Goal: Task Accomplishment & Management: Use online tool/utility

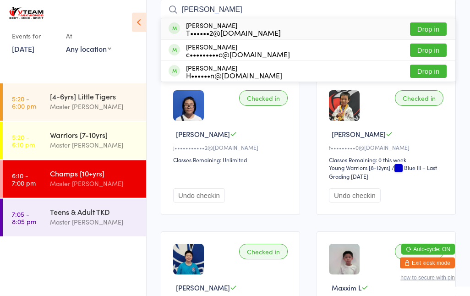
type input "[PERSON_NAME]"
click at [440, 29] on button "Drop in" at bounding box center [428, 28] width 37 height 13
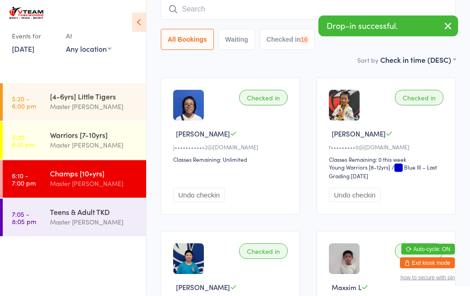
scroll to position [83, 0]
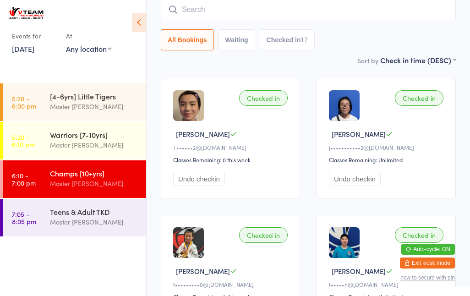
click at [58, 214] on div "Teens & Adult TKD" at bounding box center [94, 212] width 88 height 10
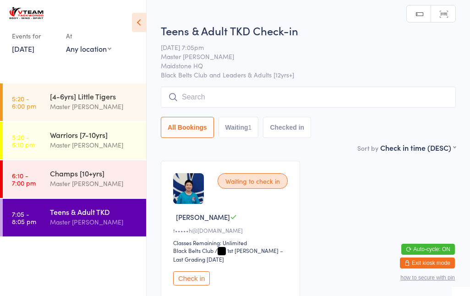
click at [234, 93] on input "search" at bounding box center [308, 97] width 295 height 21
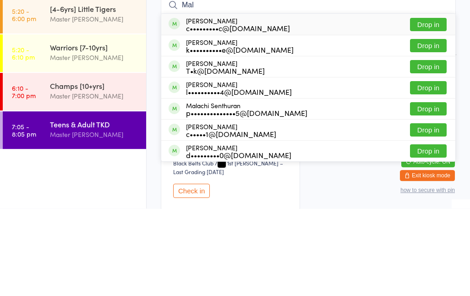
type input "Mal"
click at [421, 127] on button "Drop in" at bounding box center [428, 133] width 37 height 13
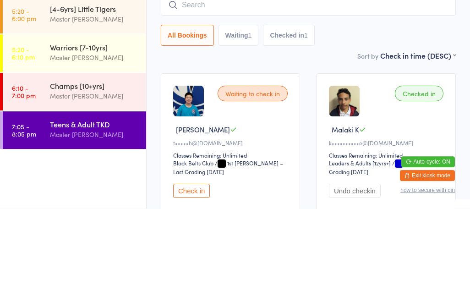
scroll to position [77, 0]
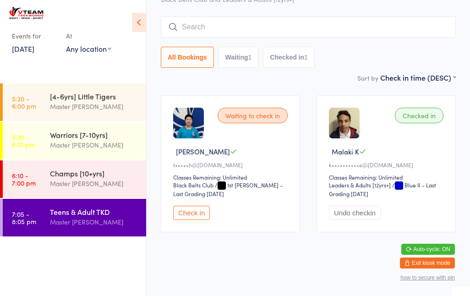
click at [239, 19] on input "search" at bounding box center [308, 27] width 295 height 21
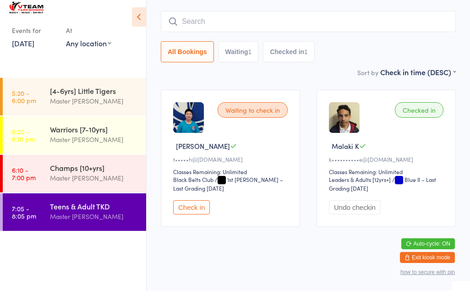
type input "I"
type input "[PERSON_NAME]"
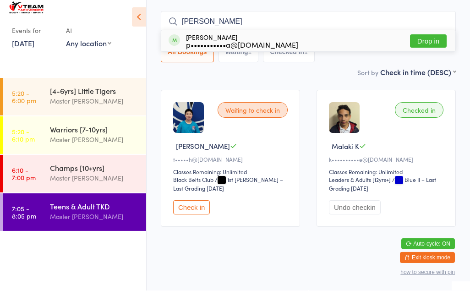
click at [433, 40] on button "Drop in" at bounding box center [428, 46] width 37 height 13
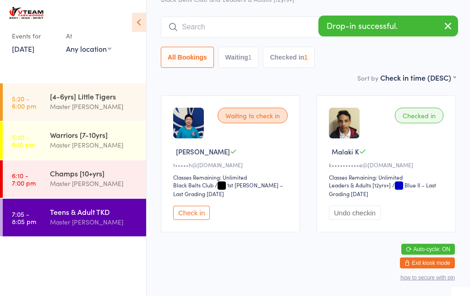
scroll to position [77, 0]
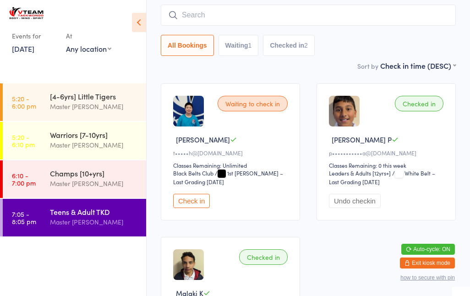
click at [84, 171] on div "Champs [10+yrs]" at bounding box center [94, 173] width 88 height 10
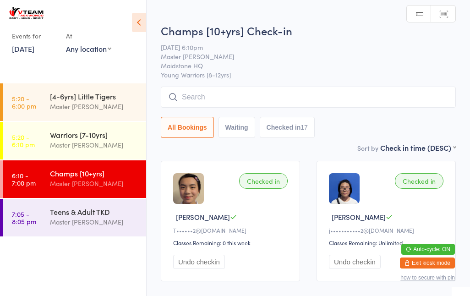
click at [90, 236] on link "7:05 - 8:05 pm Teens & Adult TKD Master [PERSON_NAME]" at bounding box center [74, 218] width 143 height 38
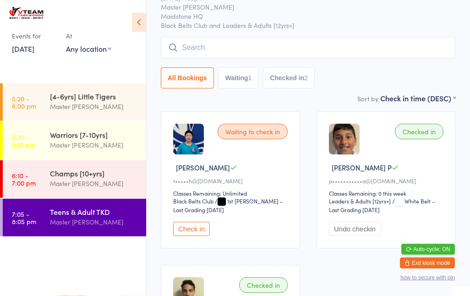
scroll to position [53, 0]
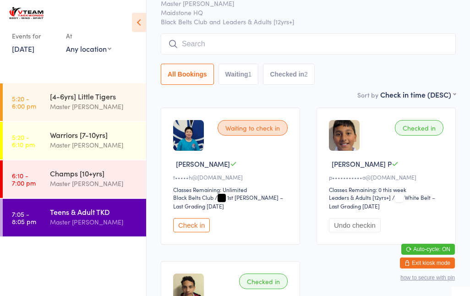
click at [94, 179] on div "Master [PERSON_NAME]" at bounding box center [94, 183] width 88 height 11
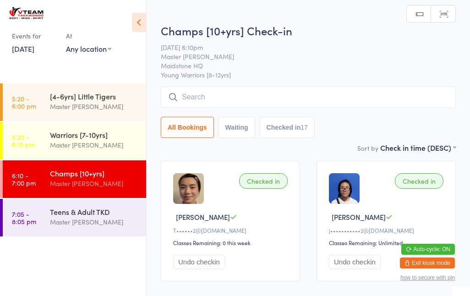
click at [115, 218] on div "Master [PERSON_NAME]" at bounding box center [94, 222] width 88 height 11
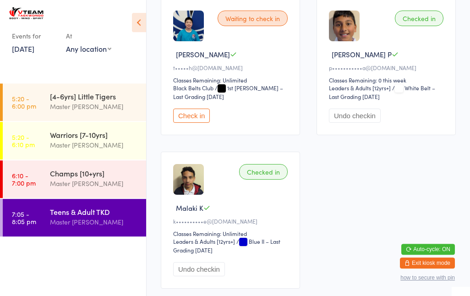
click at [354, 123] on button "Undo checkin" at bounding box center [355, 116] width 52 height 14
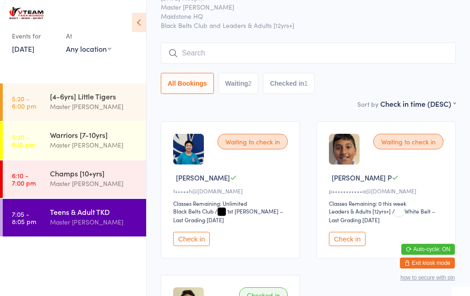
scroll to position [39, 0]
click at [203, 240] on button "Check in" at bounding box center [191, 239] width 37 height 14
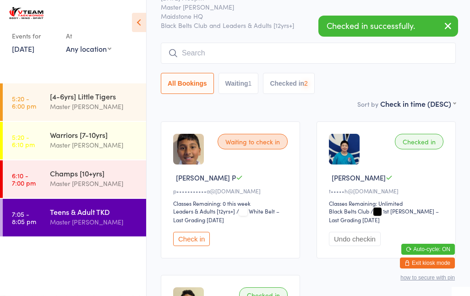
click at [247, 54] on input "search" at bounding box center [308, 53] width 295 height 21
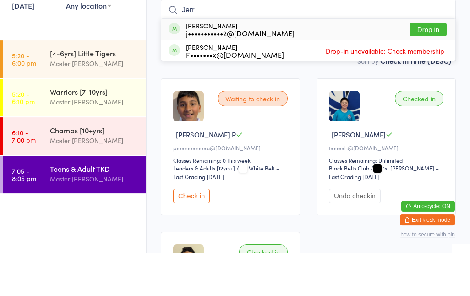
type input "Jerr"
click at [258, 72] on div "j•••••••••••2@[DOMAIN_NAME]" at bounding box center [240, 75] width 109 height 7
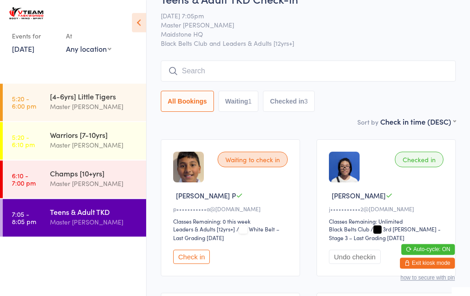
scroll to position [0, 0]
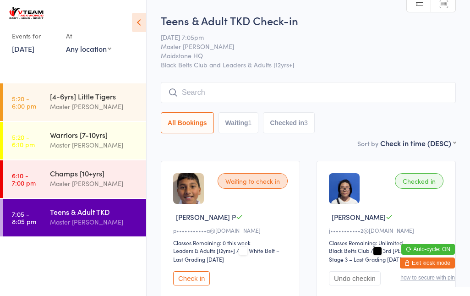
click at [101, 180] on div "Master [PERSON_NAME]" at bounding box center [94, 183] width 88 height 11
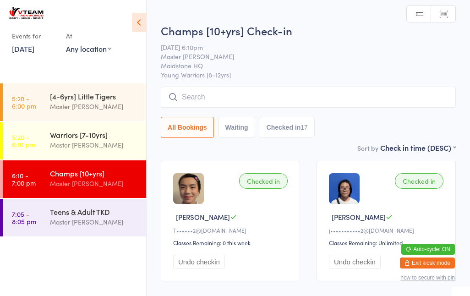
click at [269, 185] on div "Checked in" at bounding box center [263, 181] width 49 height 16
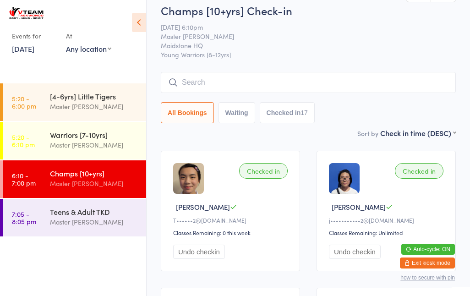
scroll to position [22, 0]
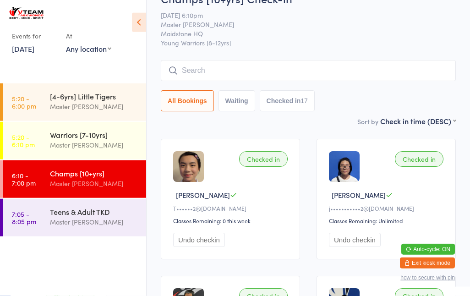
click at [210, 243] on button "Undo checkin" at bounding box center [199, 240] width 52 height 14
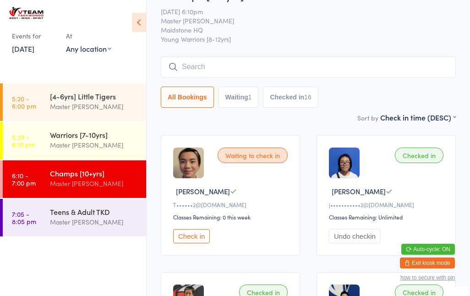
scroll to position [0, 0]
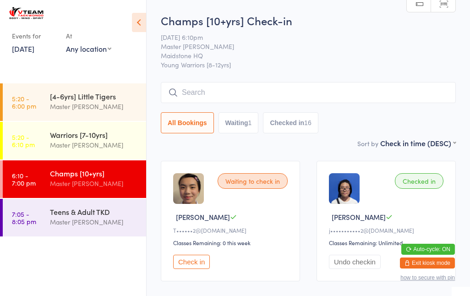
click at [241, 102] on input "search" at bounding box center [308, 92] width 295 height 21
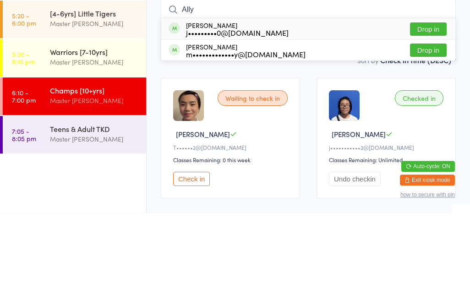
type input "Ally"
click at [277, 101] on div "[PERSON_NAME] j•••••••••0@[DOMAIN_NAME] Drop in" at bounding box center [308, 111] width 294 height 21
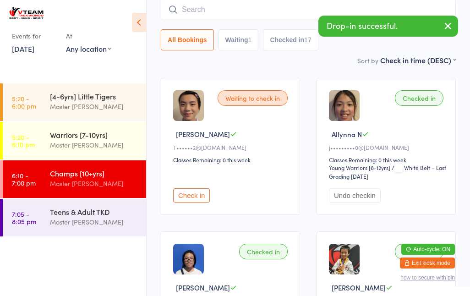
click at [237, 13] on input "search" at bounding box center [308, 9] width 295 height 21
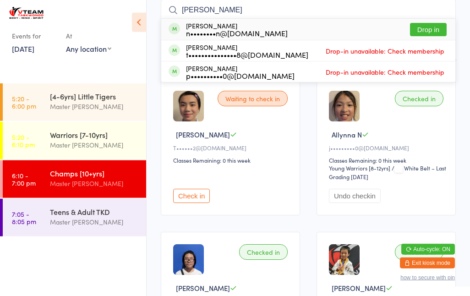
type input "[PERSON_NAME]"
click at [276, 33] on div "[PERSON_NAME] n••••••••n@[DOMAIN_NAME] Drop in" at bounding box center [308, 29] width 294 height 21
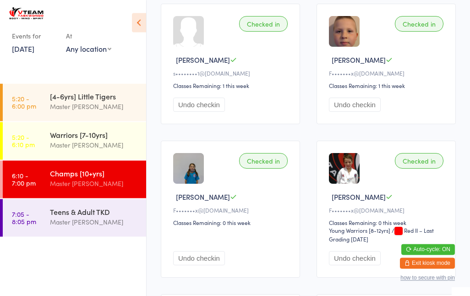
scroll to position [909, 0]
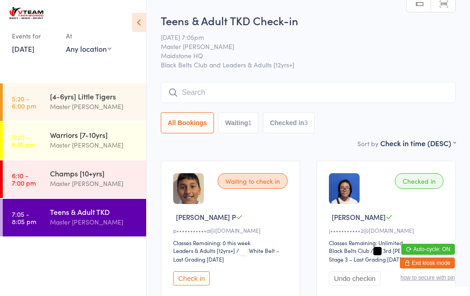
click at [235, 89] on input "search" at bounding box center [308, 92] width 295 height 21
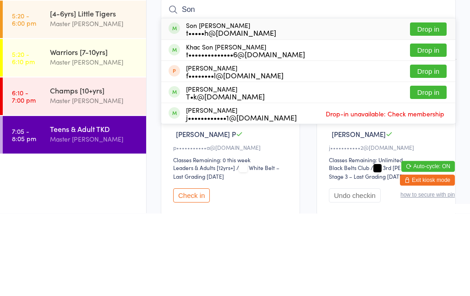
type input "Son"
click at [433, 105] on button "Drop in" at bounding box center [428, 111] width 37 height 13
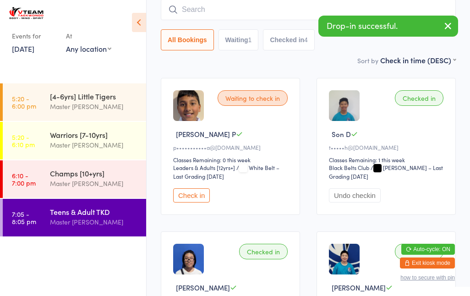
click at [261, 15] on input "search" at bounding box center [308, 9] width 295 height 21
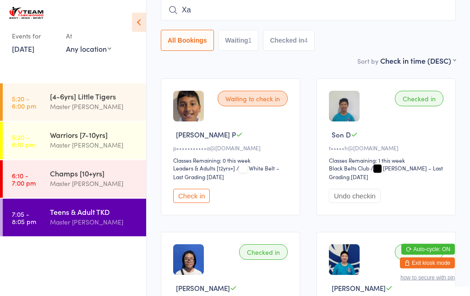
type input "Xav"
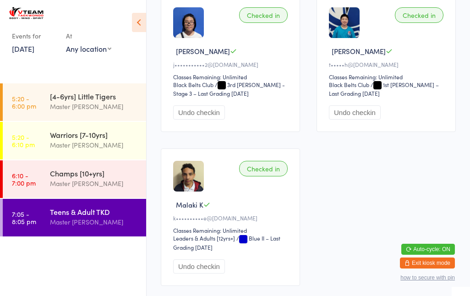
scroll to position [80, 0]
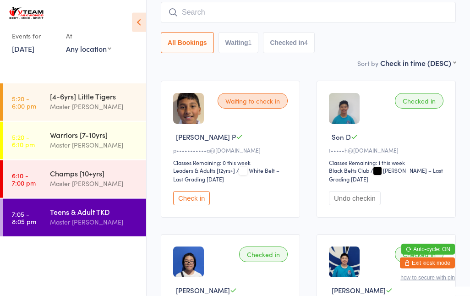
click at [37, 158] on link "5:20 - 6:10 pm Warriors [7-10yrs] Master [PERSON_NAME]" at bounding box center [74, 141] width 143 height 38
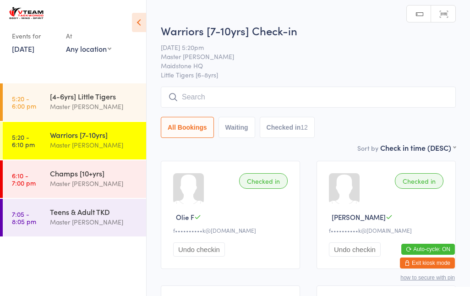
click at [45, 215] on link "7:05 - 8:05 pm Teens & Adult TKD Master [PERSON_NAME]" at bounding box center [74, 218] width 143 height 38
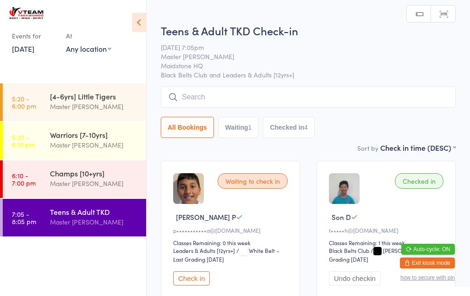
click at [388, 102] on input "search" at bounding box center [308, 97] width 295 height 21
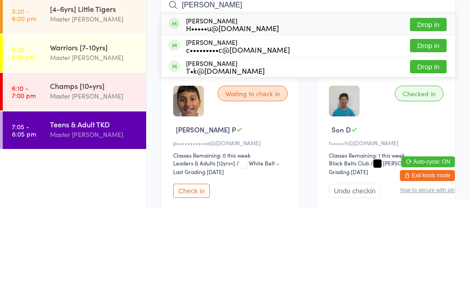
type input "[PERSON_NAME]"
click at [434, 105] on button "Drop in" at bounding box center [428, 111] width 37 height 13
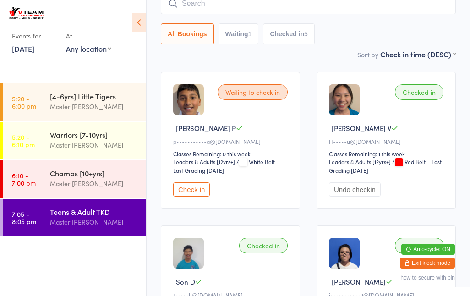
click at [328, 9] on input "search" at bounding box center [308, 3] width 295 height 21
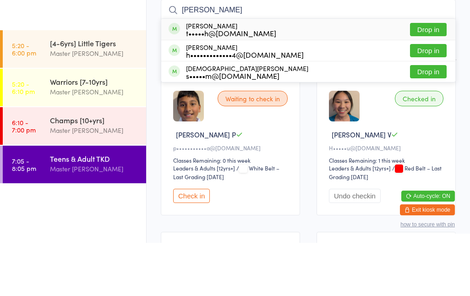
type input "[PERSON_NAME]"
click at [319, 72] on div "[PERSON_NAME] t•••••h@[DOMAIN_NAME] Drop in" at bounding box center [308, 82] width 294 height 21
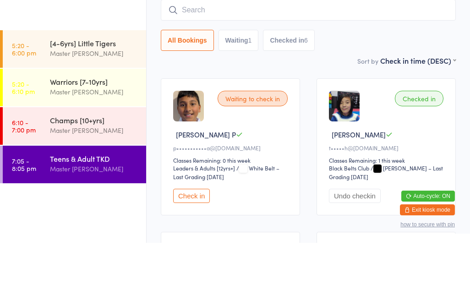
type input "I"
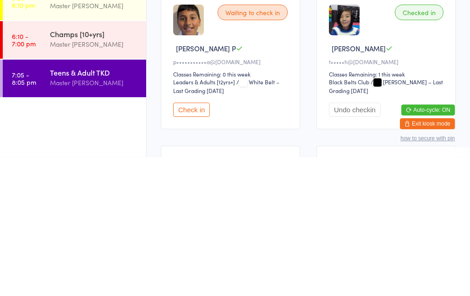
click at [110, 217] on div "Master [PERSON_NAME]" at bounding box center [94, 222] width 88 height 11
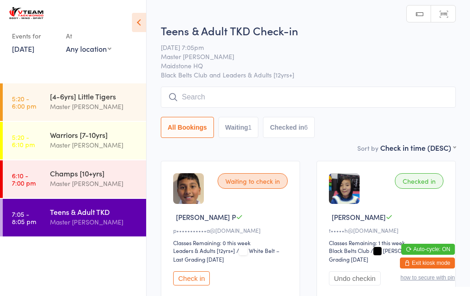
click at [257, 93] on input "search" at bounding box center [308, 97] width 295 height 21
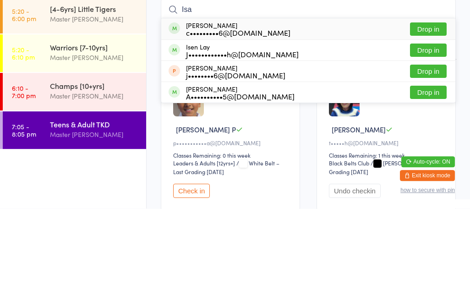
type input "Isa"
click at [430, 173] on button "Drop in" at bounding box center [428, 179] width 37 height 13
